Goal: Find specific page/section: Find specific page/section

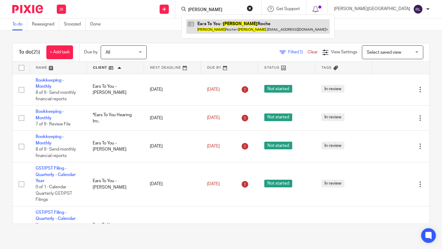
type input "[PERSON_NAME]"
click at [251, 24] on link at bounding box center [257, 26] width 143 height 14
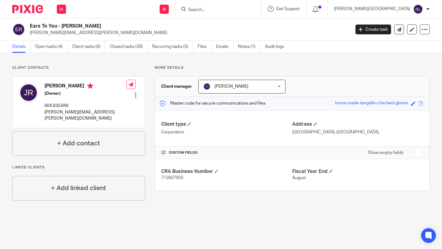
click at [171, 179] on span "713607950" at bounding box center [172, 178] width 22 height 4
copy span "713607950"
click at [53, 45] on link "Open tasks (4)" at bounding box center [51, 47] width 33 height 12
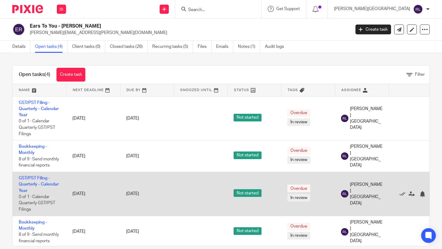
scroll to position [4, 0]
